Goal: Task Accomplishment & Management: Use online tool/utility

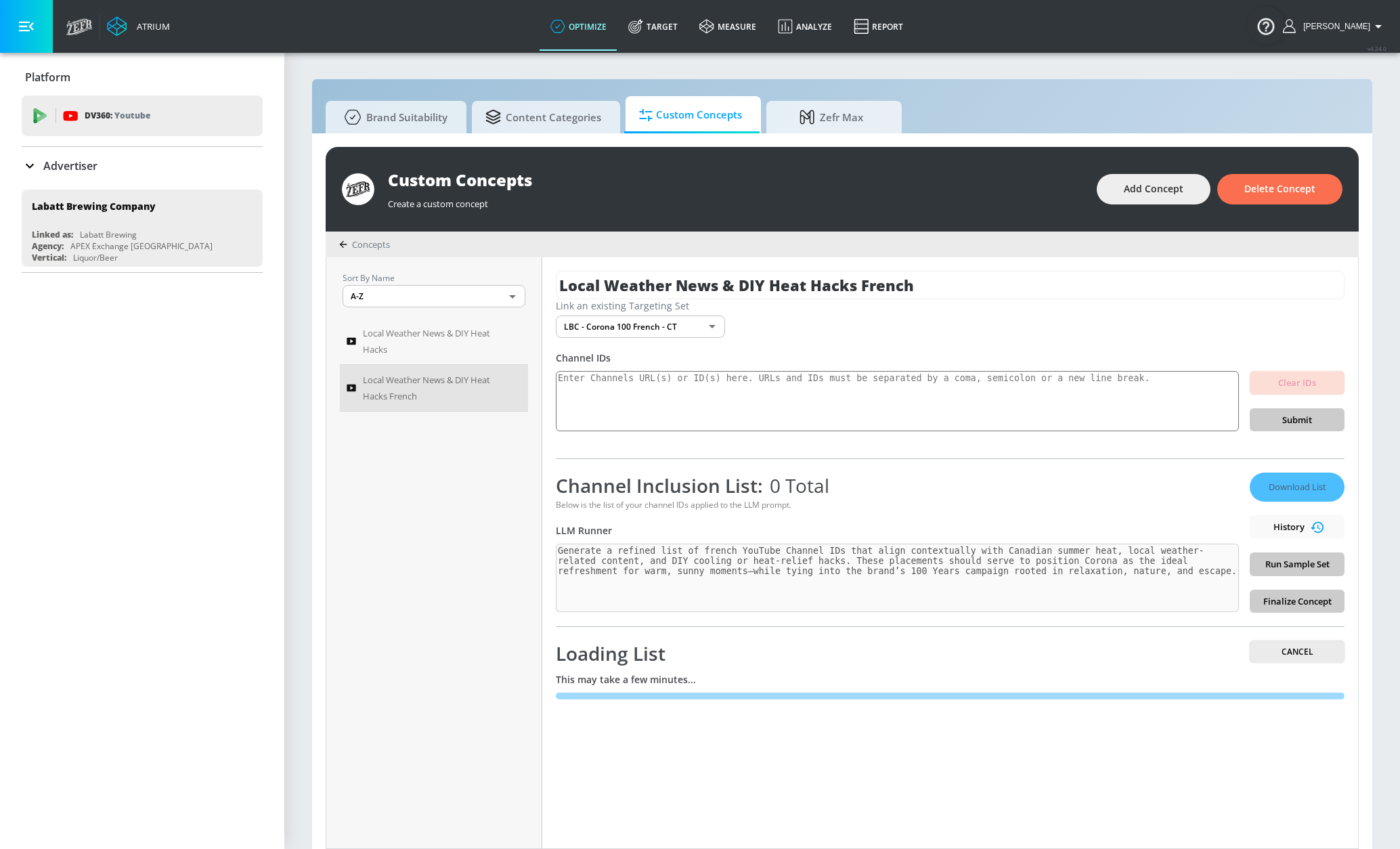
scroll to position [15, 0]
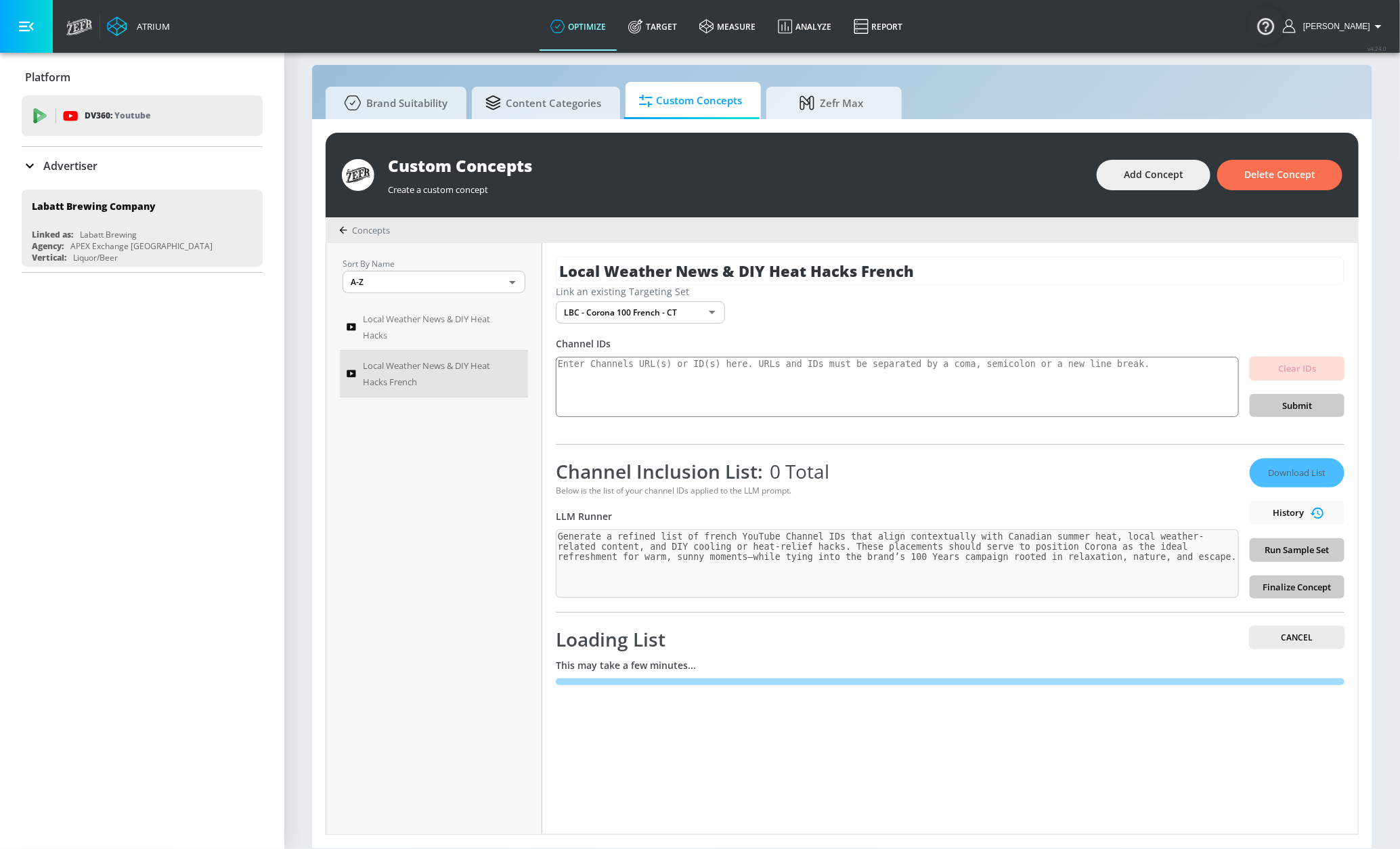
click at [456, 564] on div "Sort By Name A-Z ASC ​ Local Weather News & DIY Heat Hacks Local Weather News &…" at bounding box center [434, 538] width 216 height 591
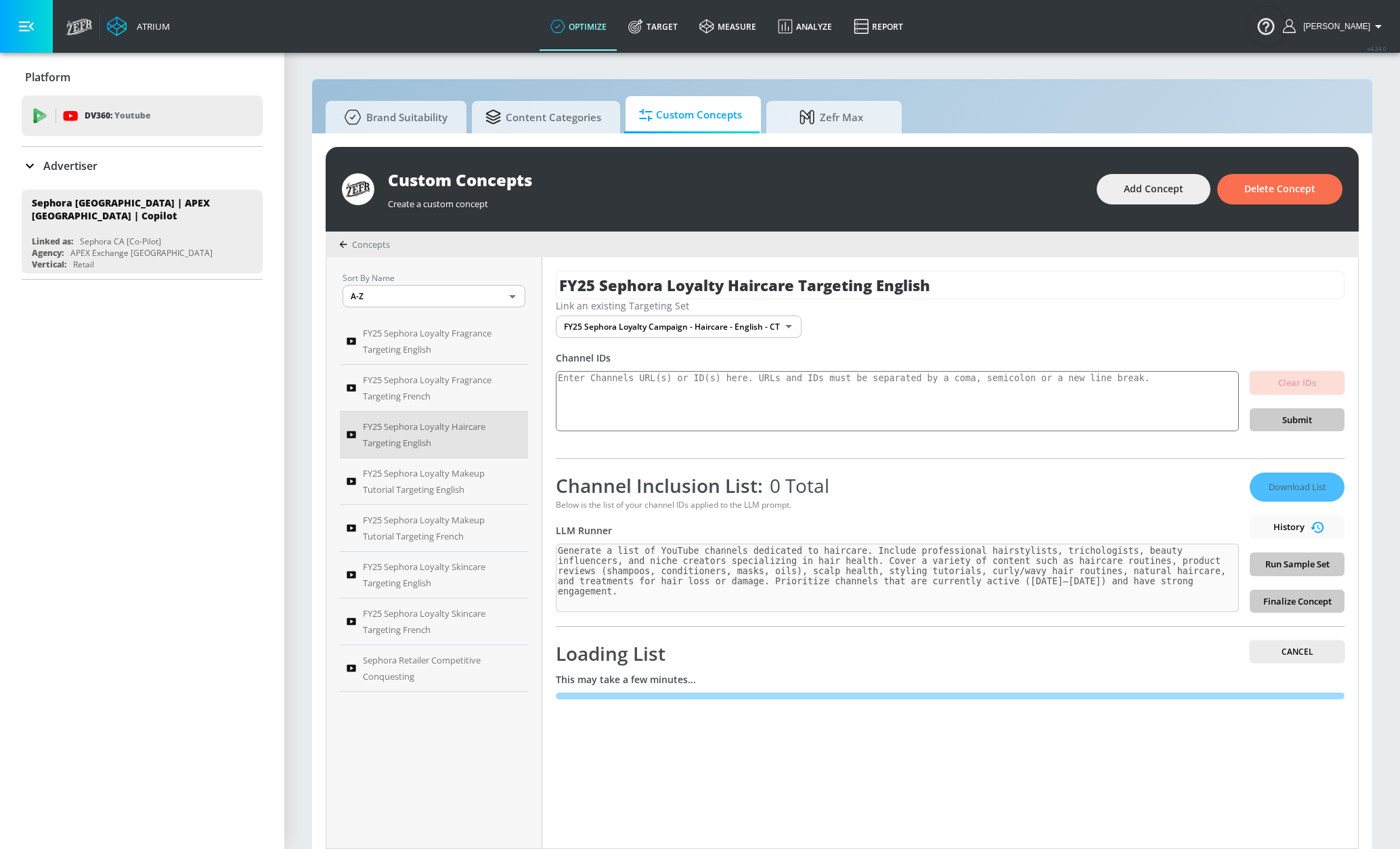
scroll to position [15, 0]
click at [403, 335] on span "FY25 Sephora Loyalty Fragrance Targeting English" at bounding box center [433, 340] width 140 height 32
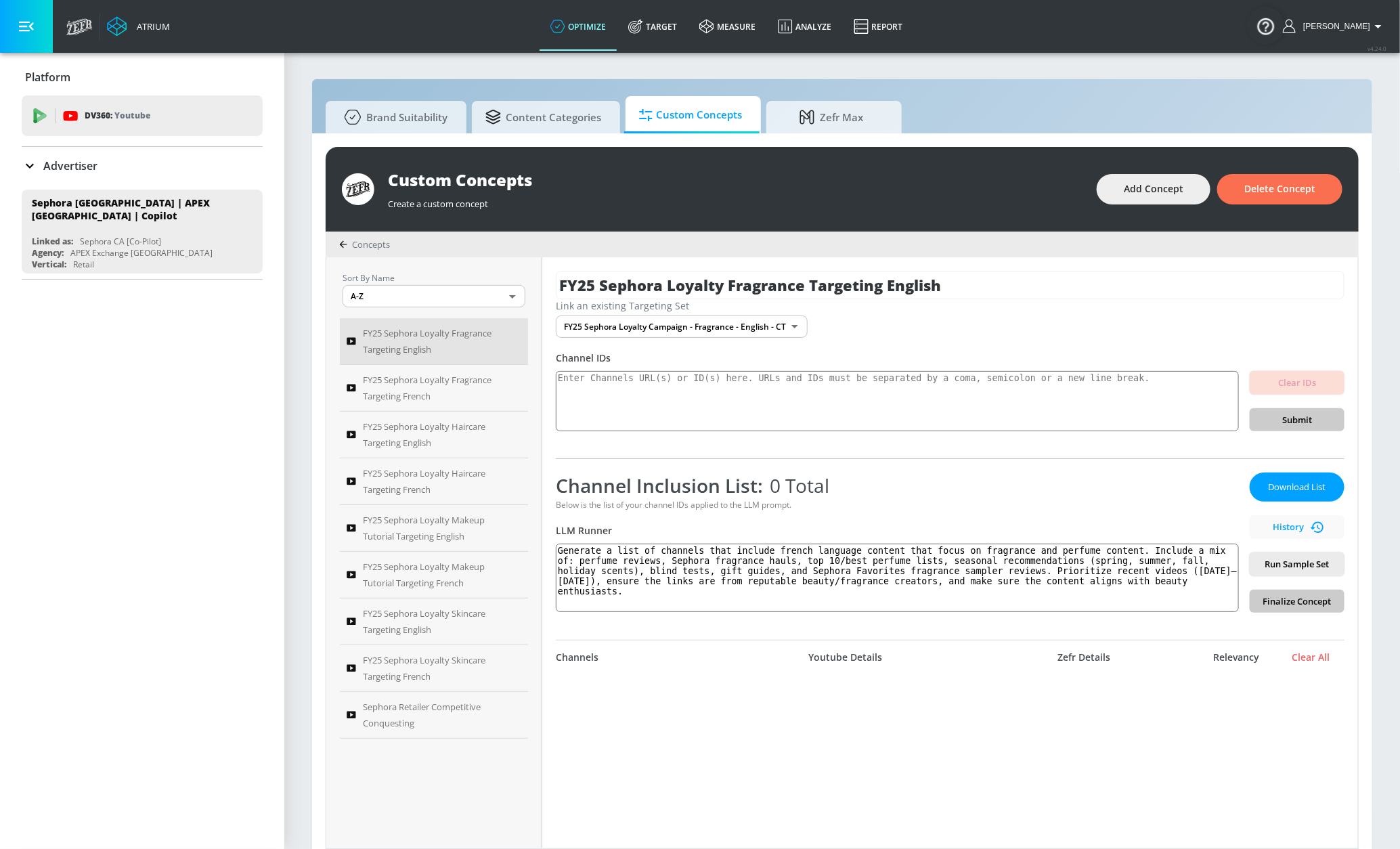
click at [1267, 599] on div "Download List History Run Sample Set Finalize Concept" at bounding box center [1296, 542] width 94 height 140
click at [1264, 605] on div "Download List History Run Sample Set Finalize Concept" at bounding box center [1296, 542] width 94 height 140
click at [419, 386] on span "FY25 Sephora Loyalty Fragrance Targeting French" at bounding box center [433, 387] width 140 height 32
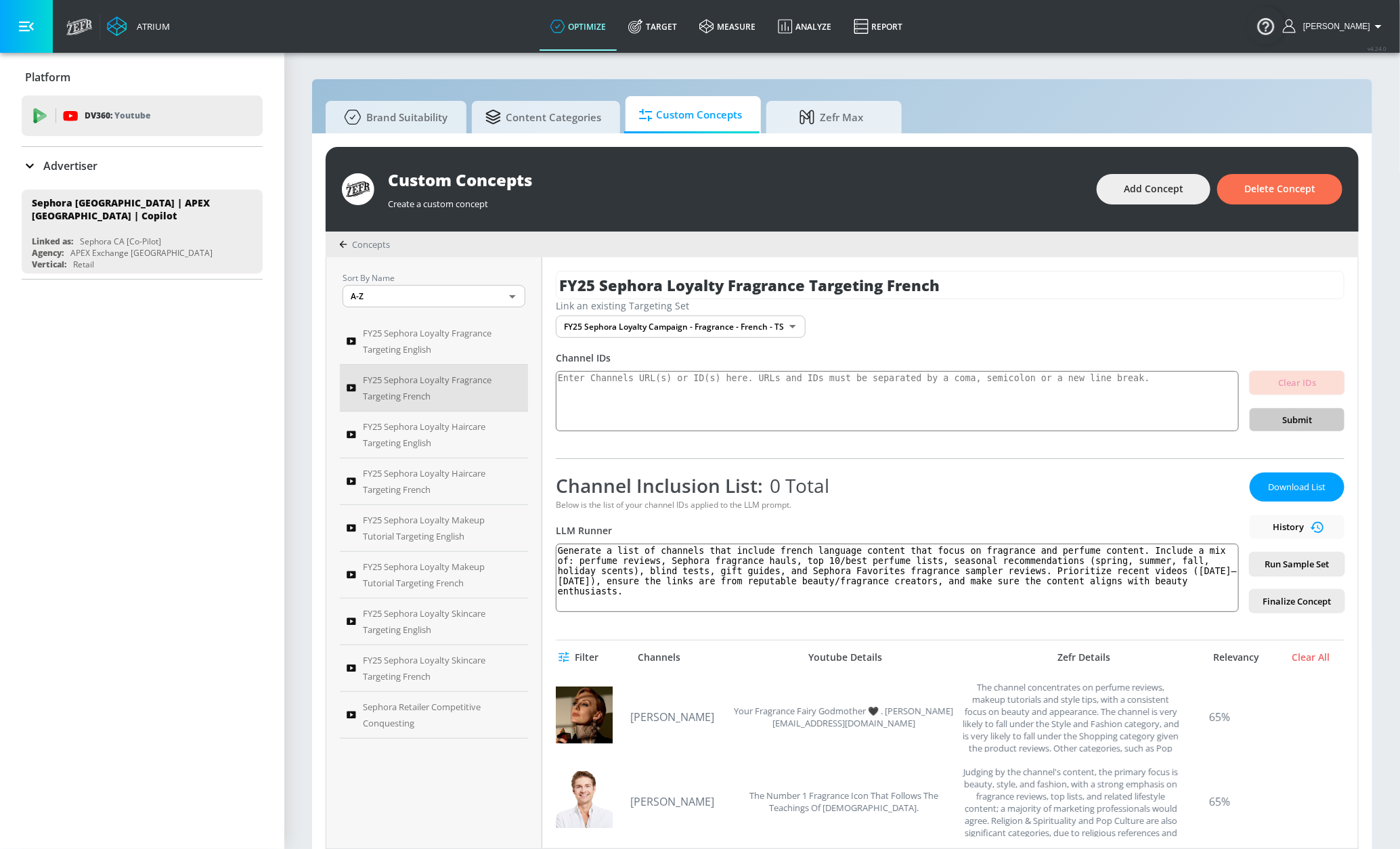
scroll to position [9, 0]
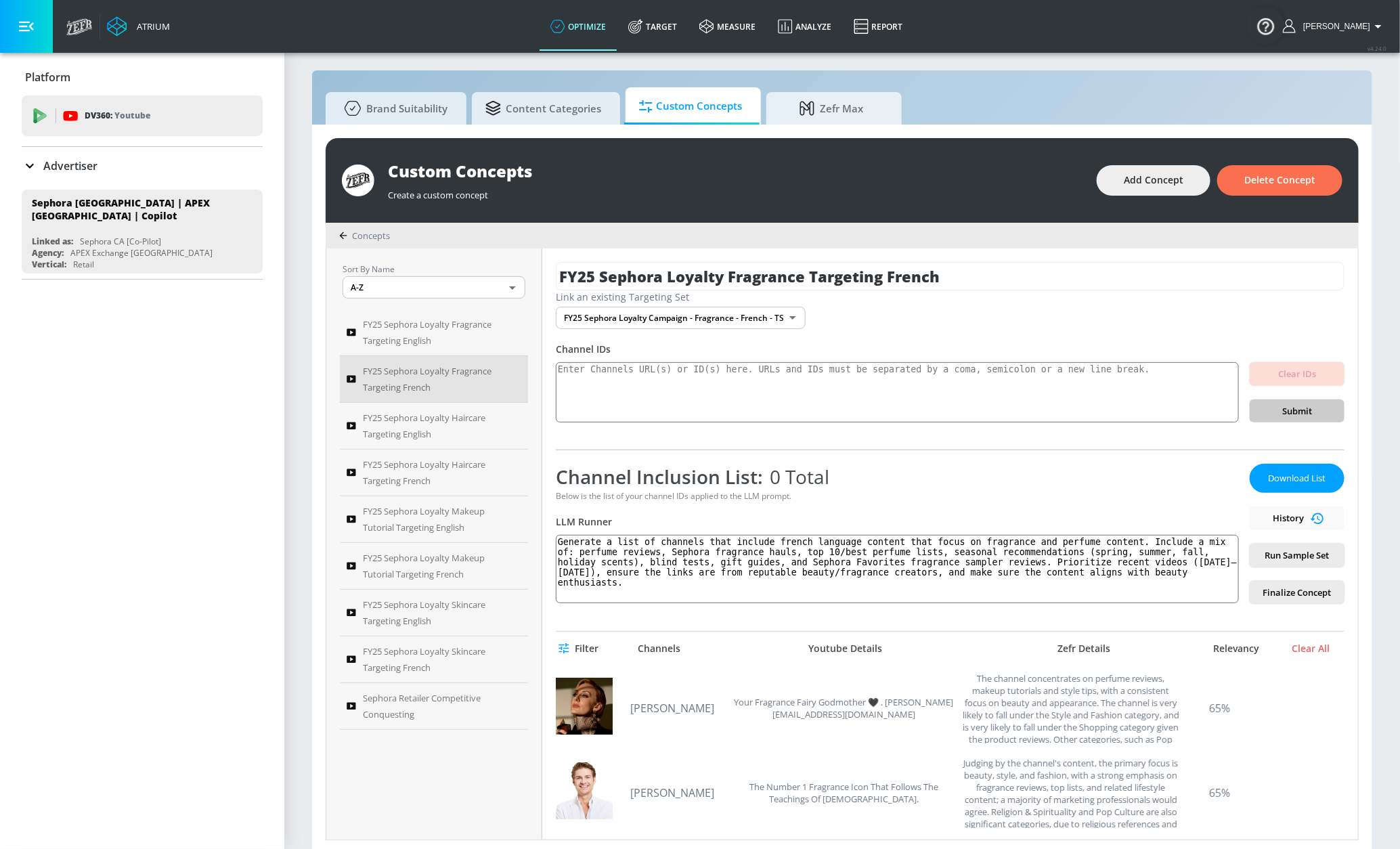
click at [567, 647] on icon "button" at bounding box center [563, 648] width 10 height 10
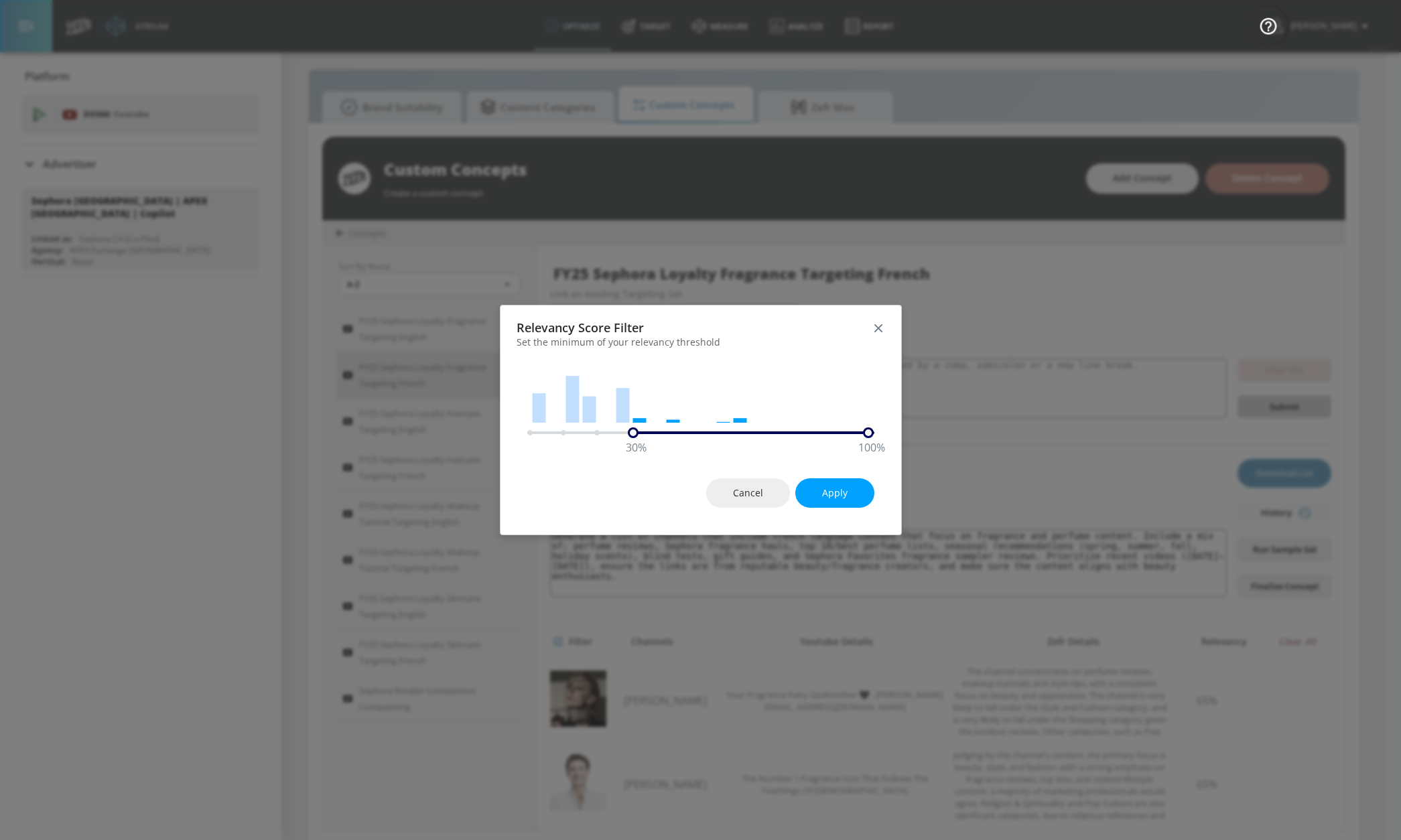
drag, startPoint x: 530, startPoint y: 435, endPoint x: 643, endPoint y: 433, distance: 113.0
click at [642, 433] on div "30 % 100 %" at bounding box center [700, 432] width 347 height 10
click at [827, 483] on button "Apply" at bounding box center [834, 493] width 79 height 30
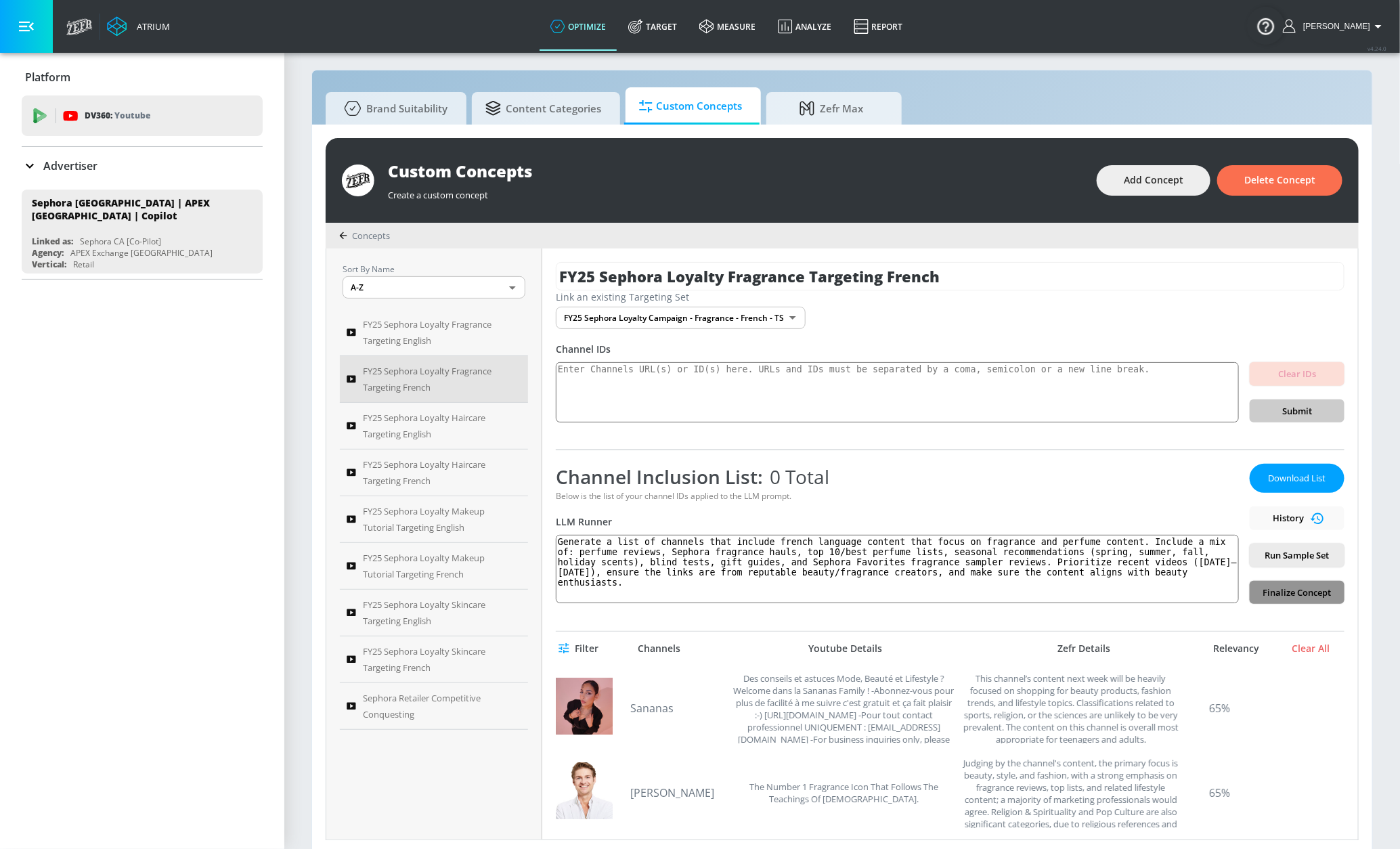
click at [1261, 587] on span "Finalize Concept" at bounding box center [1297, 593] width 73 height 16
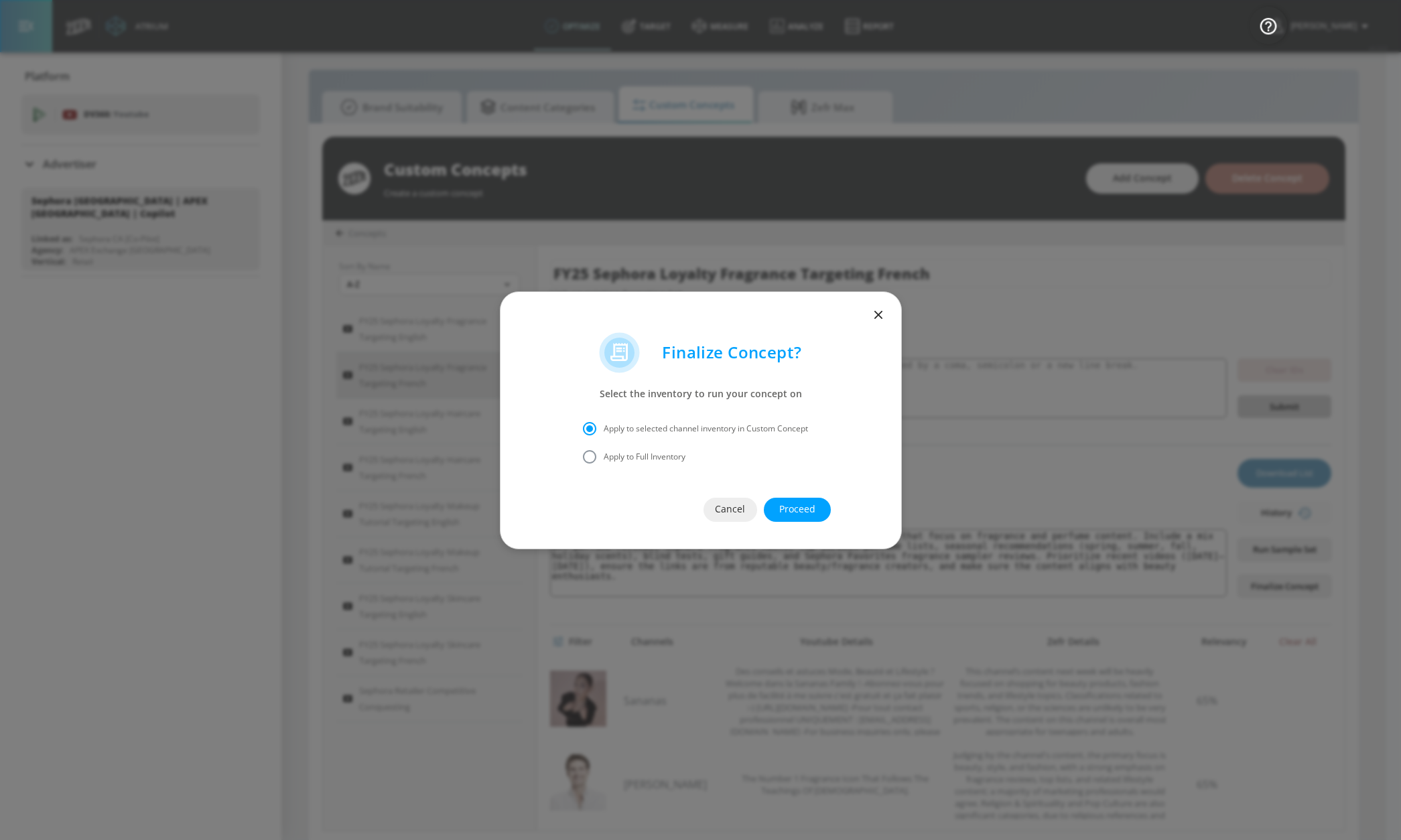
click at [657, 442] on div "Apply to selected channel inventory in Custom Concept Apply to Full Inventory" at bounding box center [700, 443] width 236 height 57
drag, startPoint x: 656, startPoint y: 452, endPoint x: 682, endPoint y: 460, distance: 27.2
click at [656, 452] on span "Apply to Full Inventory" at bounding box center [644, 457] width 81 height 12
click at [604, 452] on input "Apply to Full Inventory" at bounding box center [589, 456] width 28 height 28
radio input "true"
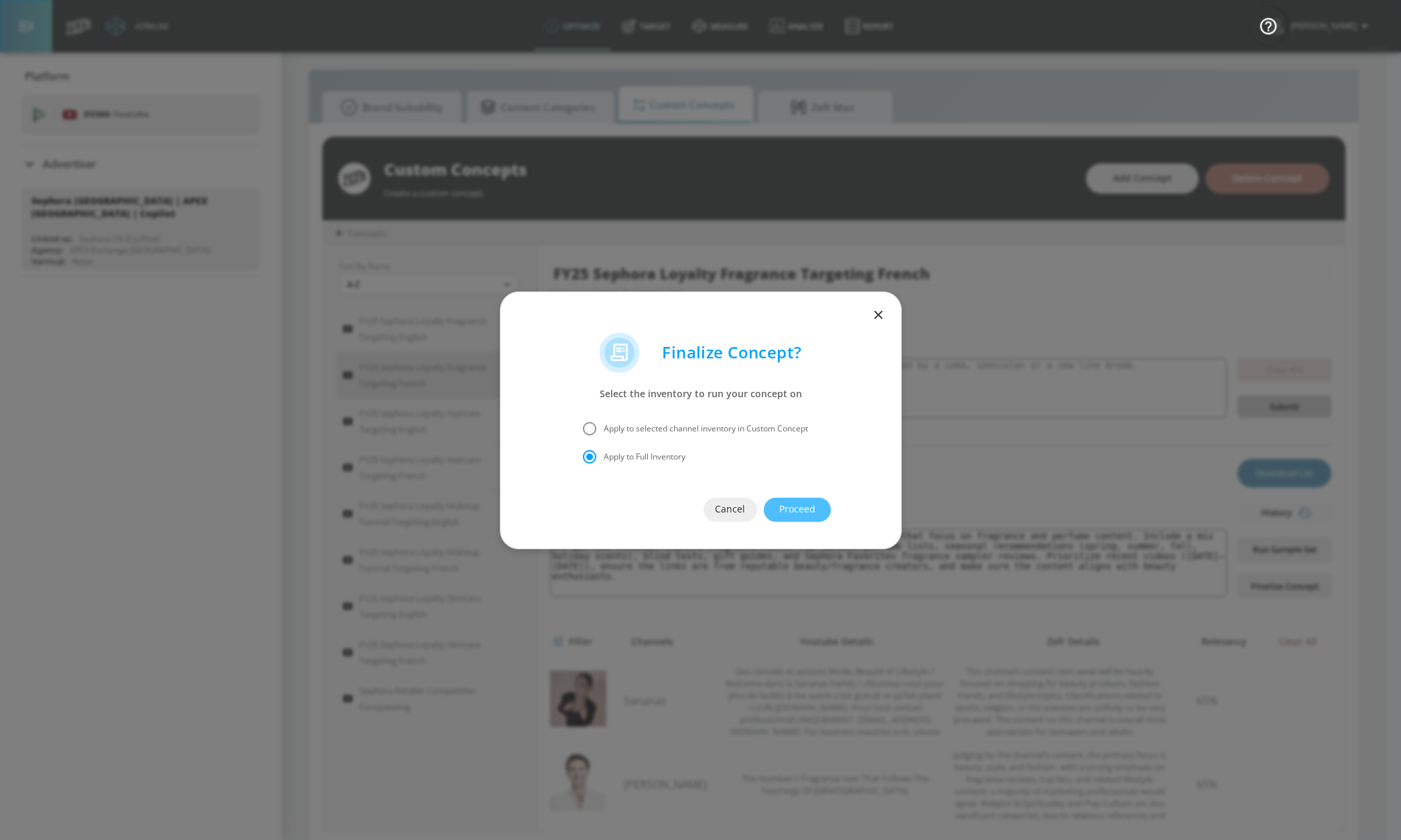
click at [794, 510] on span "Proceed" at bounding box center [797, 509] width 14 height 17
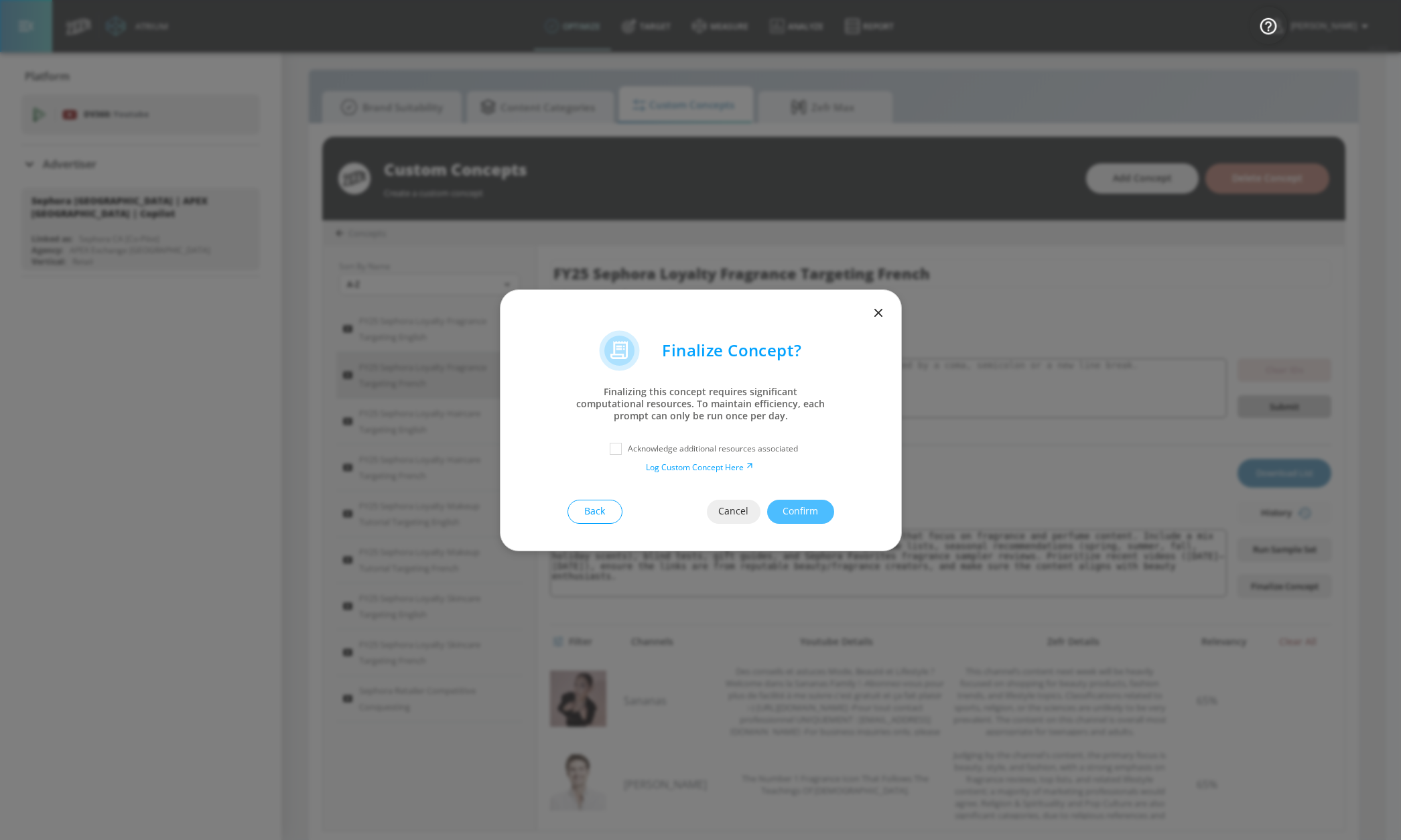
click at [715, 447] on p "Acknowledge additional resources associated" at bounding box center [713, 448] width 170 height 12
click at [618, 446] on input "checkbox" at bounding box center [616, 448] width 24 height 24
checkbox input "true"
click at [779, 501] on button "Confirm" at bounding box center [800, 512] width 67 height 24
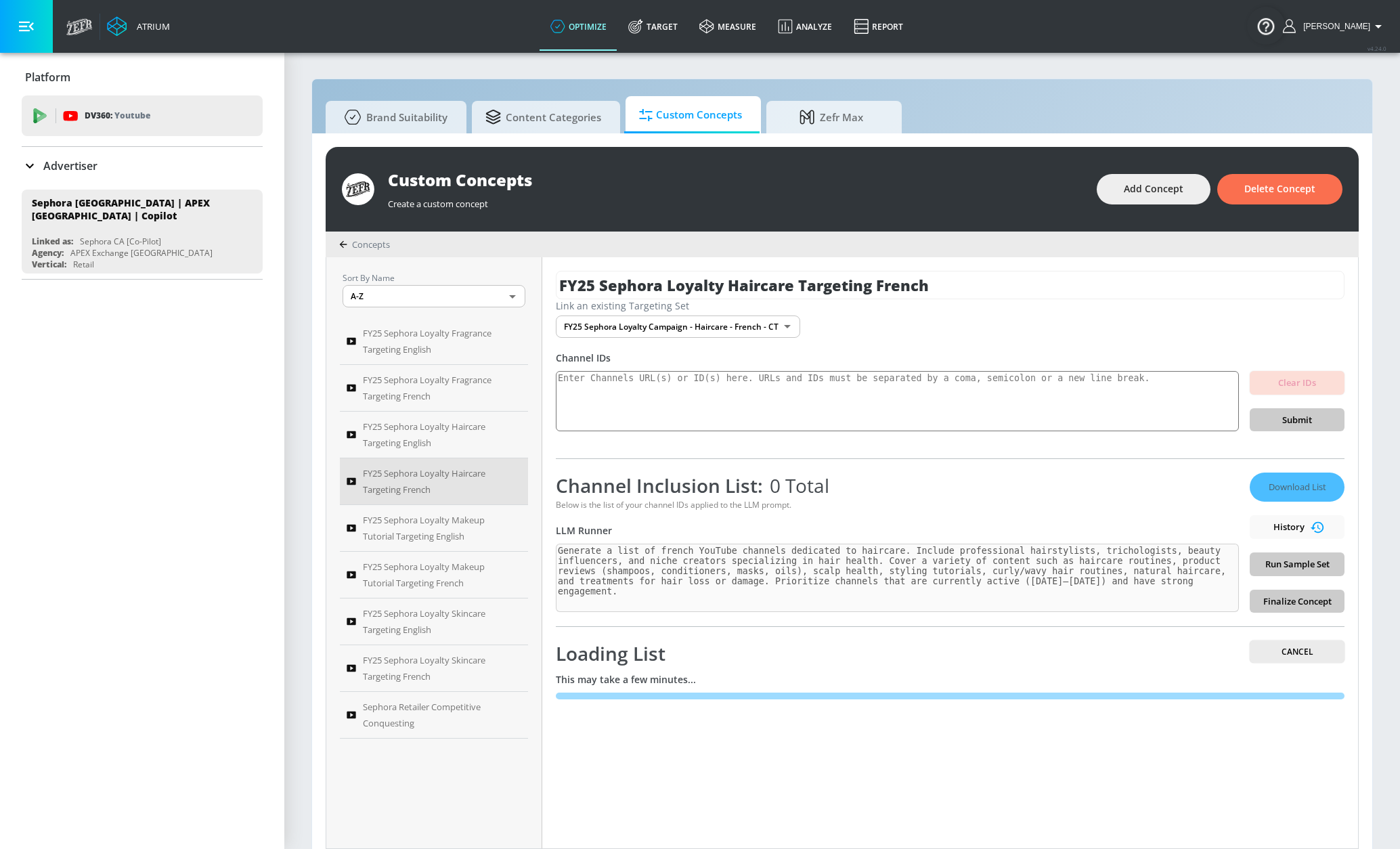
scroll to position [4, 0]
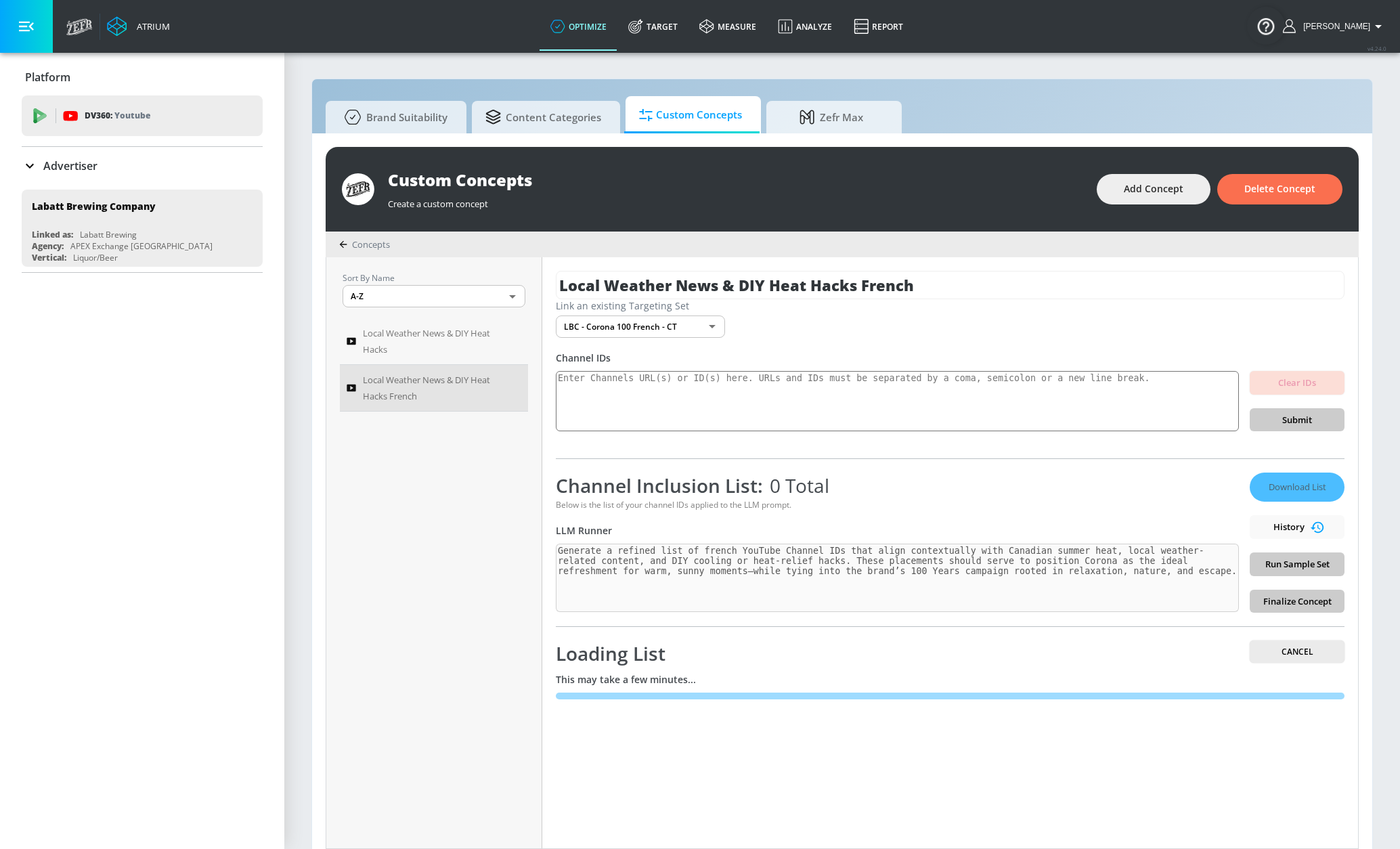
scroll to position [15, 0]
